Goal: Obtain resource: Download file/media

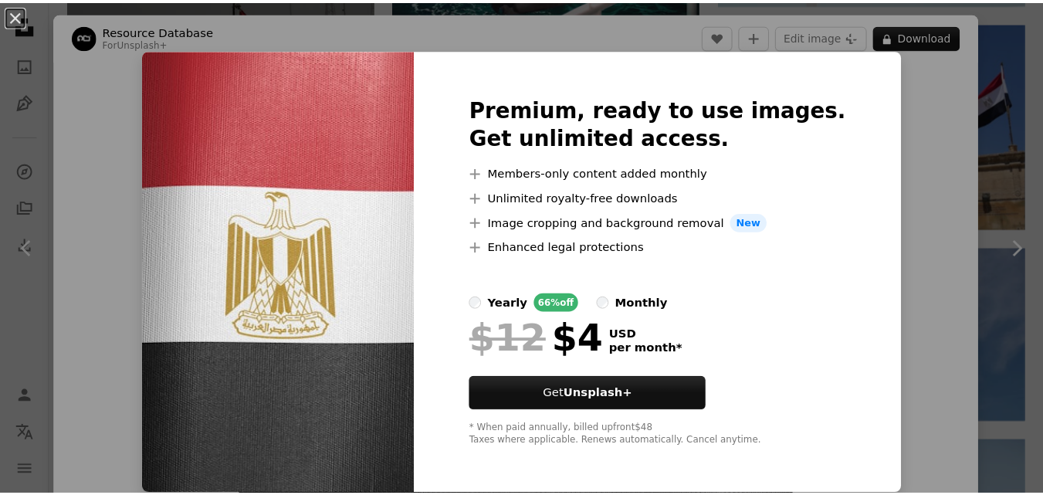
scroll to position [1, 0]
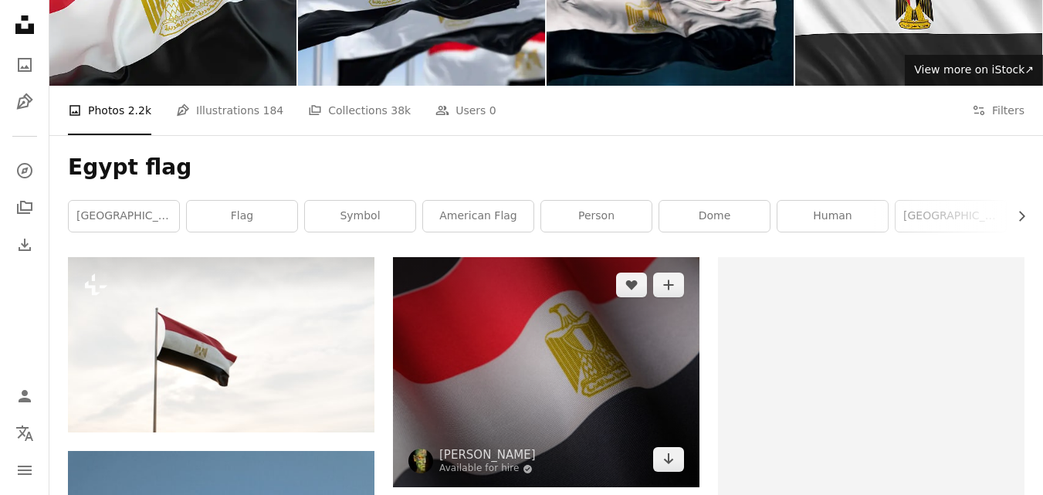
scroll to position [121, 0]
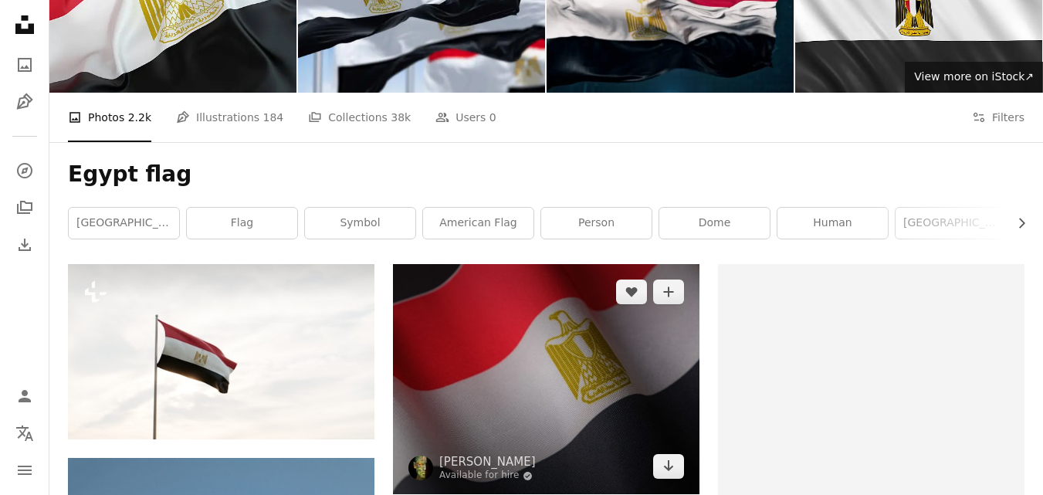
click at [572, 349] on img at bounding box center [546, 379] width 307 height 230
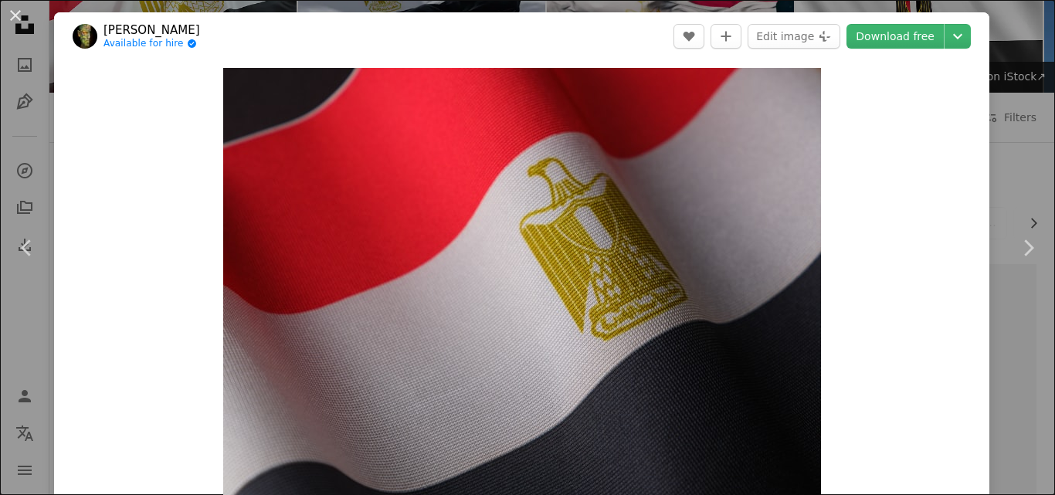
click at [985, 109] on div "An X shape Chevron left Chevron right engin akyurt Available for hire A checkma…" at bounding box center [527, 247] width 1055 height 495
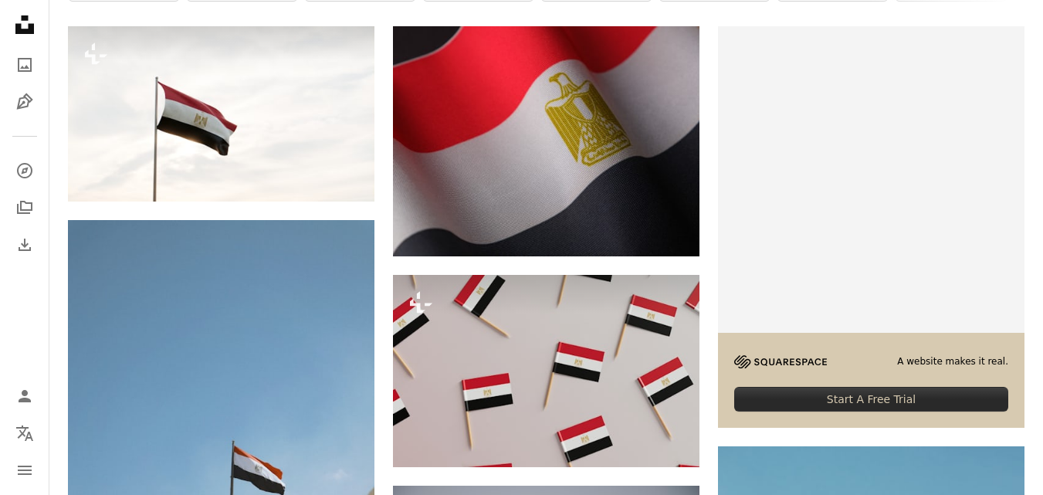
scroll to position [133, 0]
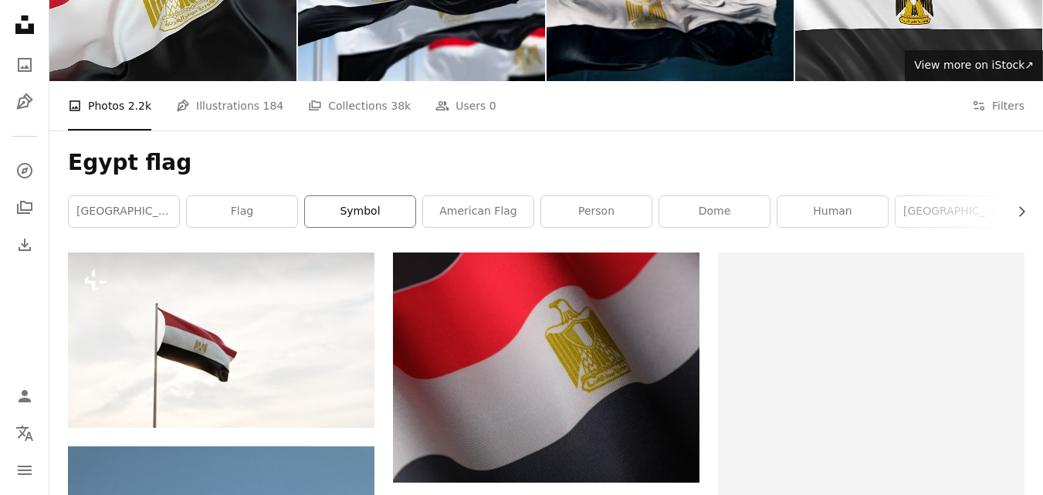
click at [381, 203] on link "symbol" at bounding box center [360, 211] width 110 height 31
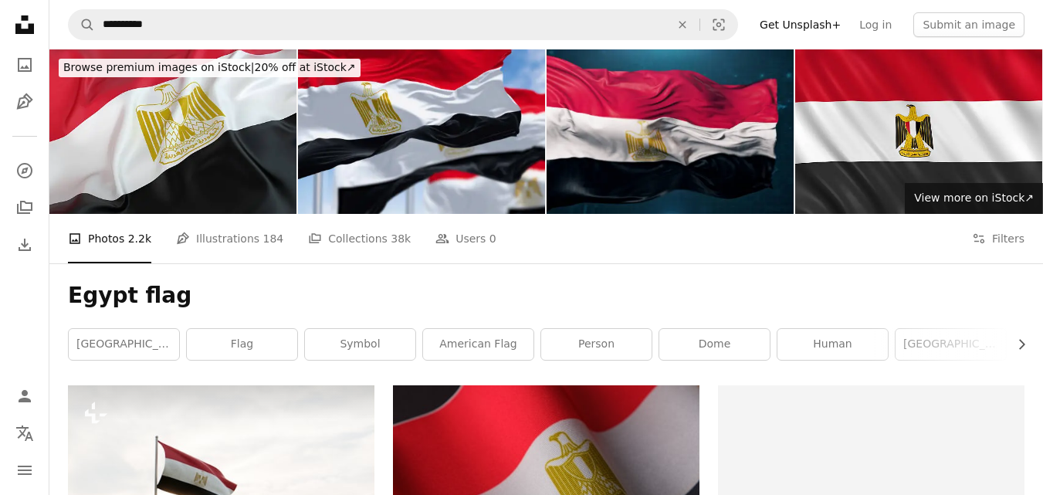
scroll to position [133, 0]
